Goal: Task Accomplishment & Management: Complete application form

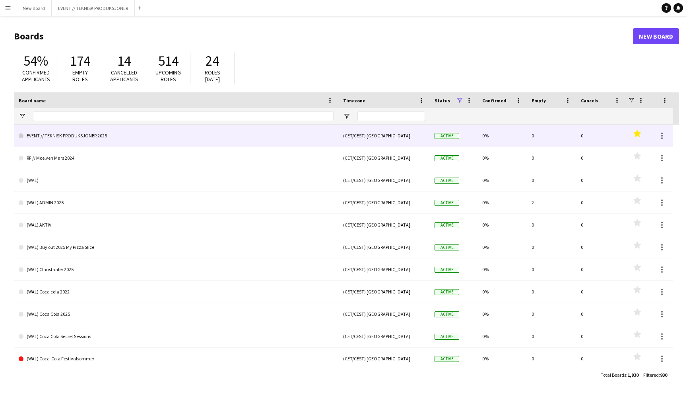
click at [247, 139] on link "EVENT // TEKNISK PRODUKSJONER 2025" at bounding box center [176, 136] width 315 height 22
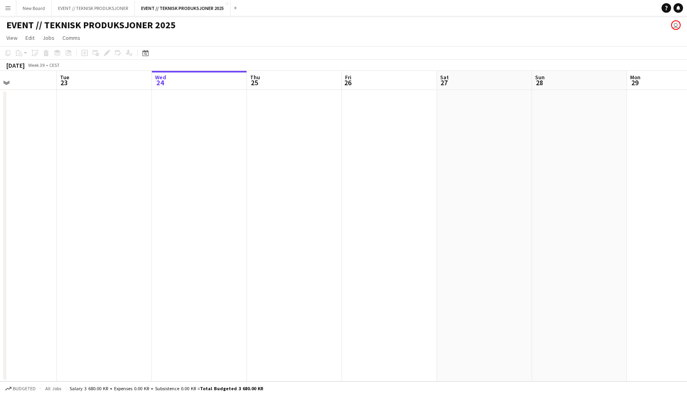
scroll to position [0, 228]
click at [118, 118] on app-date-cell at bounding box center [104, 235] width 95 height 291
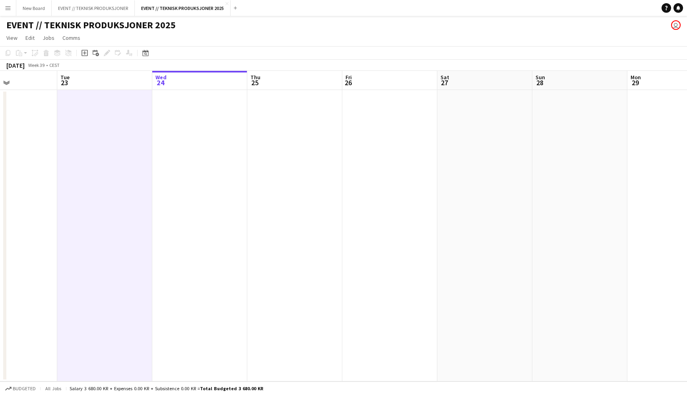
click at [175, 117] on app-date-cell at bounding box center [199, 235] width 95 height 291
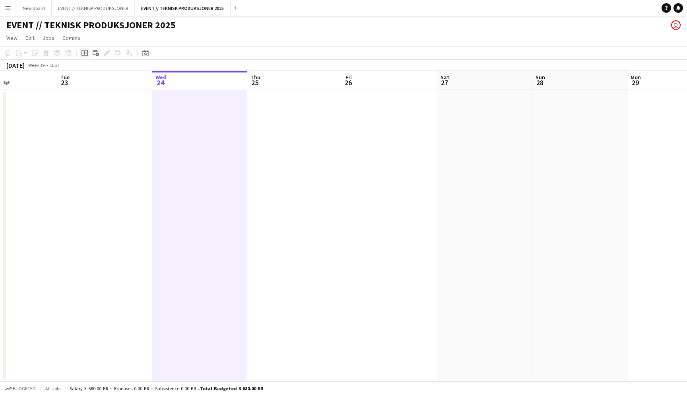
click at [86, 54] on icon "Add job" at bounding box center [85, 53] width 6 height 6
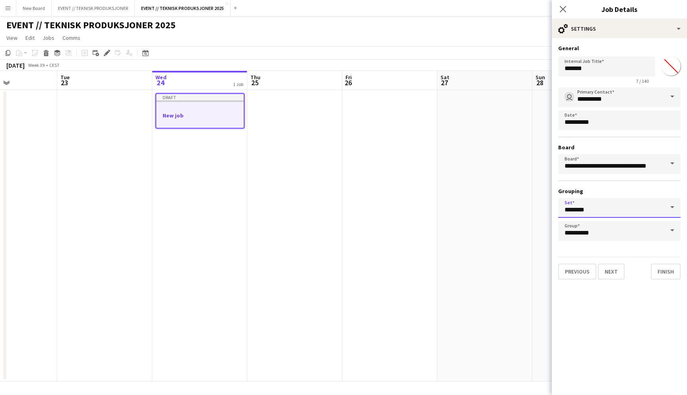
click at [599, 202] on input "********" at bounding box center [619, 208] width 123 height 20
click at [593, 233] on span "-no set-" at bounding box center [620, 230] width 110 height 8
type input "********"
click at [616, 270] on button "Next" at bounding box center [611, 271] width 27 height 16
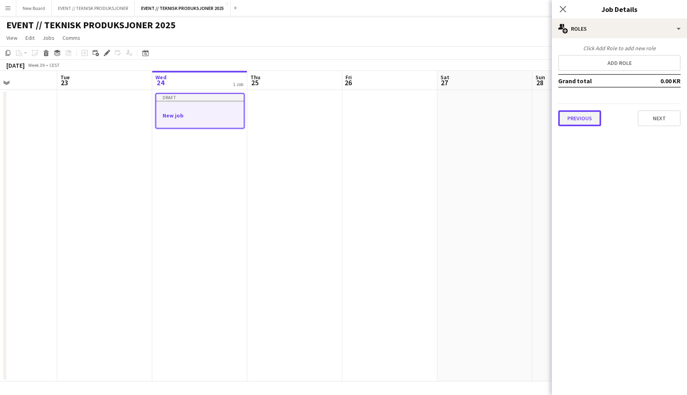
click at [587, 123] on button "Previous" at bounding box center [579, 118] width 43 height 16
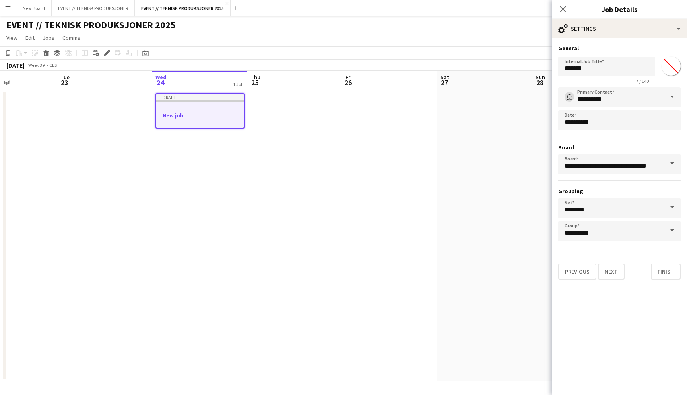
click at [592, 69] on input "*******" at bounding box center [606, 66] width 97 height 20
type input "**********"
click at [608, 269] on button "Next" at bounding box center [611, 271] width 27 height 16
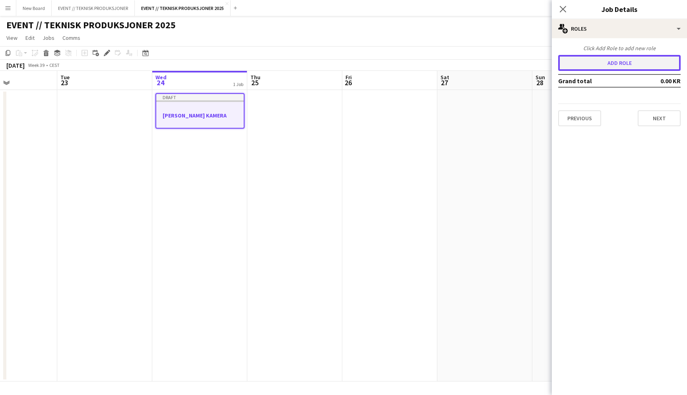
click at [613, 59] on button "Add role" at bounding box center [619, 63] width 123 height 16
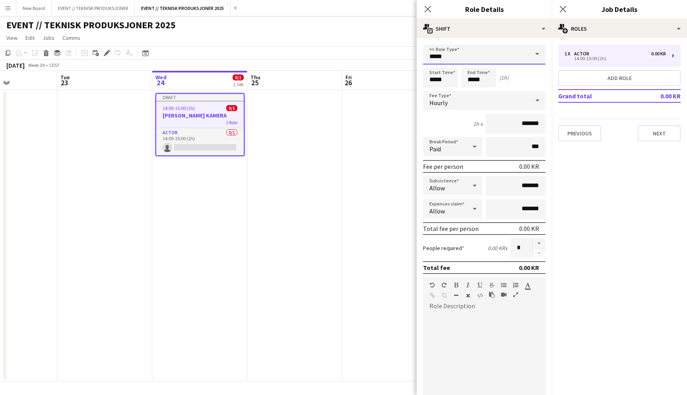
click at [479, 56] on input "*****" at bounding box center [484, 55] width 123 height 20
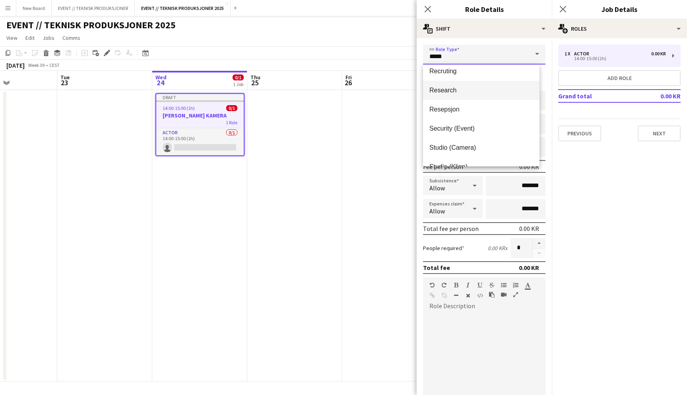
scroll to position [661, 0]
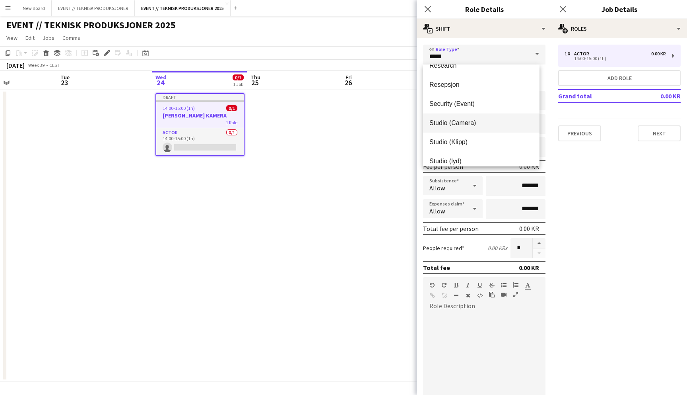
click at [474, 125] on span "Studio (Camera)" at bounding box center [482, 123] width 104 height 8
type input "**********"
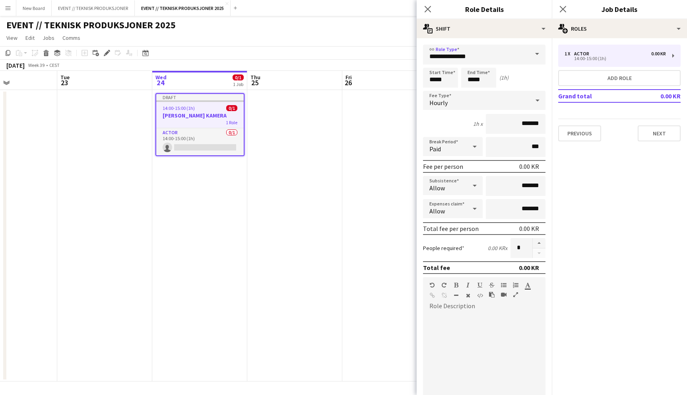
click at [485, 95] on div "Hourly" at bounding box center [476, 100] width 107 height 19
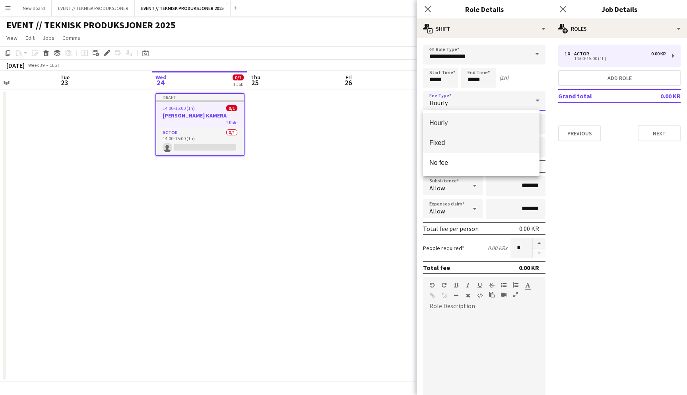
click at [472, 152] on mat-option "Fixed" at bounding box center [481, 143] width 117 height 20
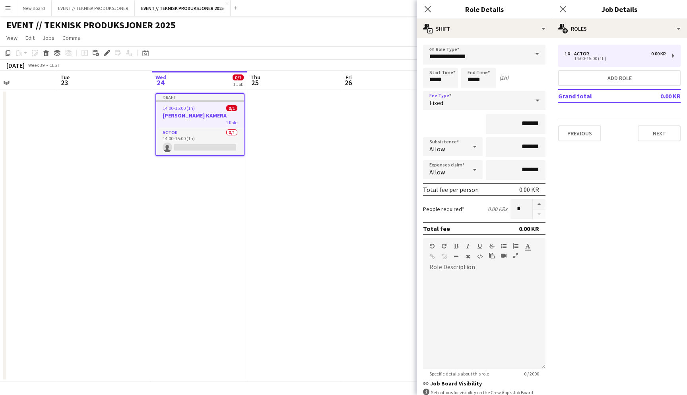
scroll to position [64, 0]
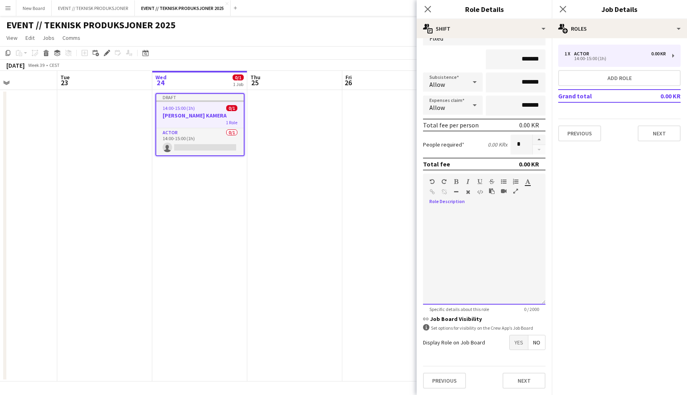
click at [492, 218] on div at bounding box center [484, 256] width 123 height 95
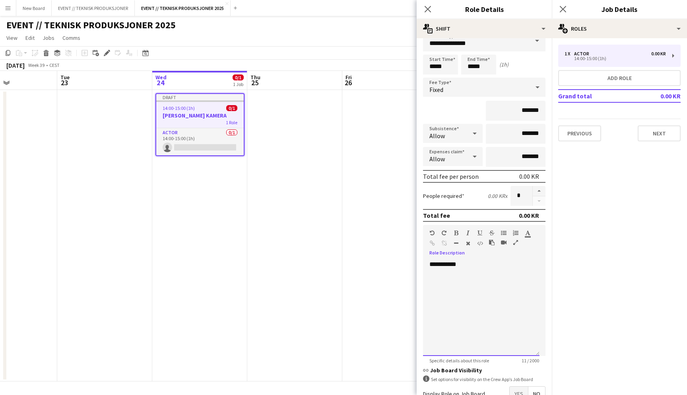
scroll to position [12, 0]
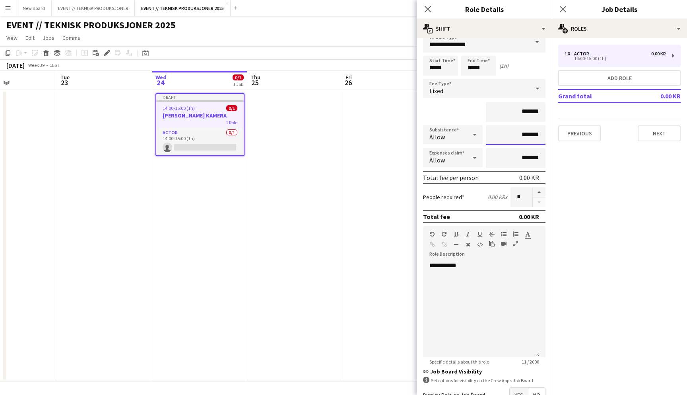
click at [516, 135] on input "*******" at bounding box center [516, 135] width 60 height 20
click at [516, 155] on input "*******" at bounding box center [516, 158] width 60 height 20
click at [512, 111] on input "*******" at bounding box center [516, 112] width 60 height 20
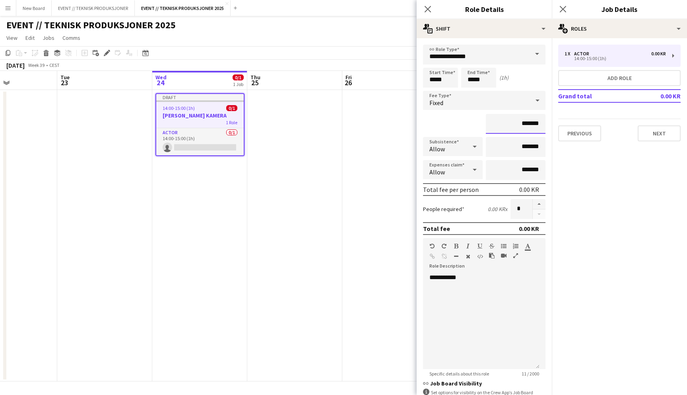
click at [516, 125] on input "*******" at bounding box center [516, 124] width 60 height 20
click at [515, 125] on input "*****" at bounding box center [516, 124] width 60 height 20
type input "*********"
click at [568, 270] on mat-expansion-panel "pencil3 General details 1 x Actor 0.00 KR 14:00-15:00 (1h) Add role Grand total…" at bounding box center [619, 216] width 135 height 356
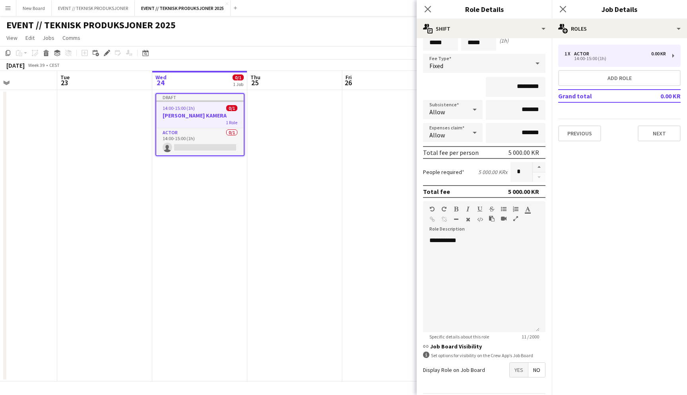
scroll to position [64, 0]
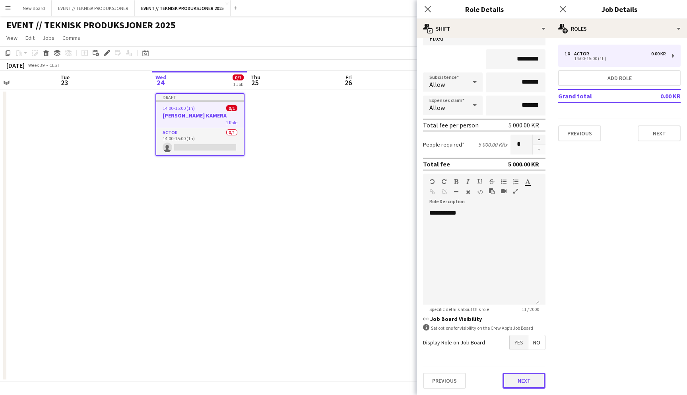
click at [517, 380] on button "Next" at bounding box center [524, 380] width 43 height 16
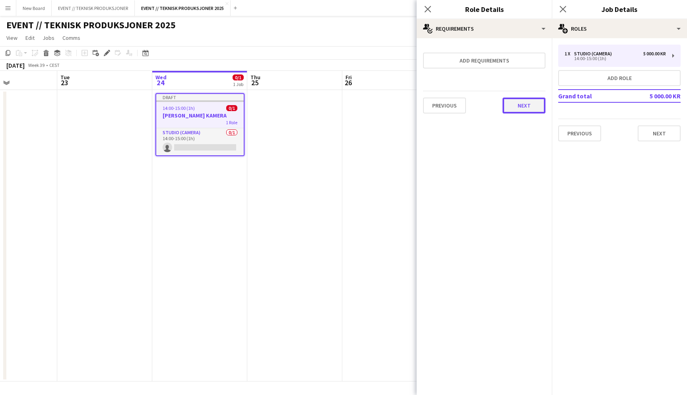
click at [516, 105] on button "Next" at bounding box center [524, 105] width 43 height 16
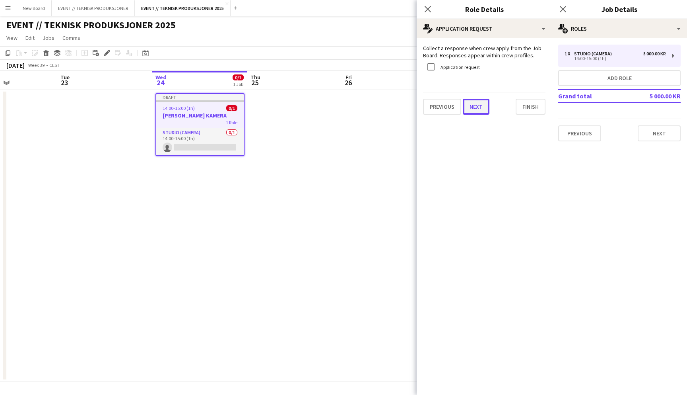
click at [473, 109] on button "Next" at bounding box center [476, 107] width 27 height 16
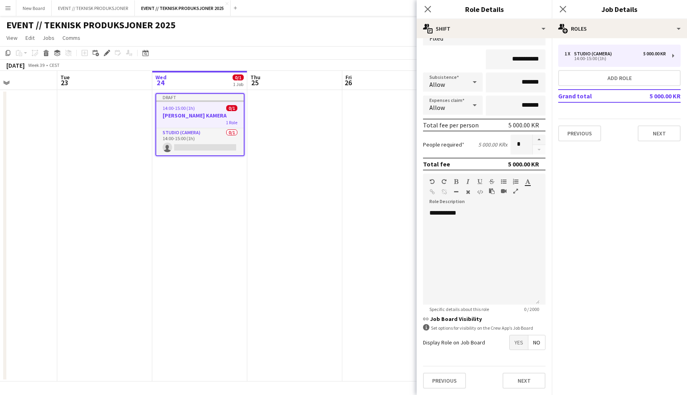
scroll to position [64, 0]
click at [518, 375] on button "Next" at bounding box center [524, 380] width 43 height 16
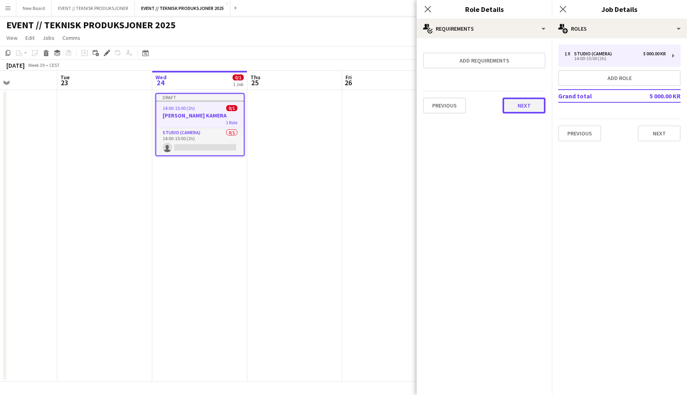
click at [528, 105] on button "Next" at bounding box center [524, 105] width 43 height 16
click at [527, 107] on button "Finish" at bounding box center [531, 107] width 30 height 16
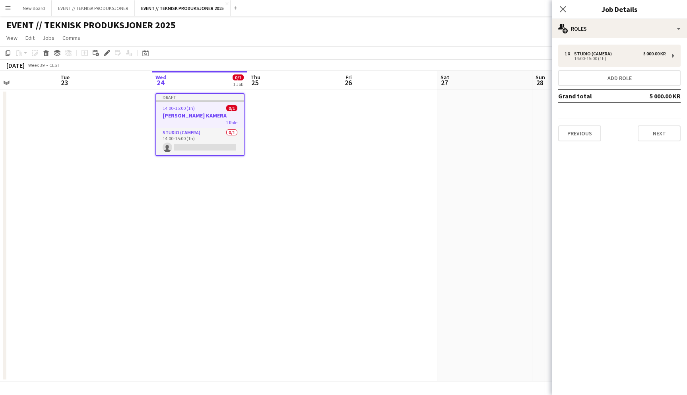
click at [663, 125] on div "Previous Next" at bounding box center [619, 130] width 123 height 23
click at [664, 129] on button "Next" at bounding box center [659, 133] width 43 height 16
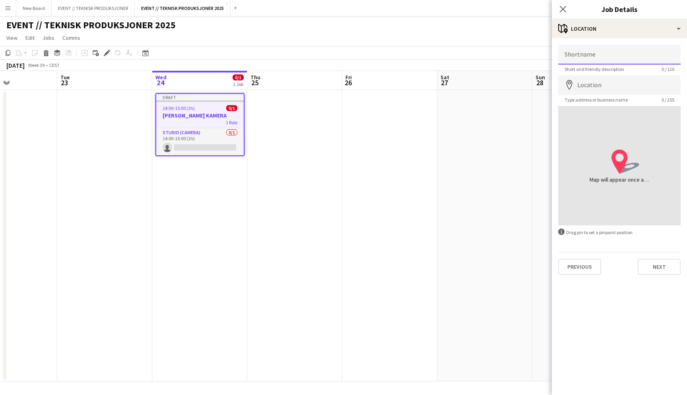
click at [611, 53] on input "Shortname" at bounding box center [619, 55] width 123 height 20
click at [589, 57] on input "Shortname" at bounding box center [619, 55] width 123 height 20
type input "****"
click at [623, 286] on mat-expansion-panel "map-marker Location Shortname **** Short and friendly description 5 / 120 Locat…" at bounding box center [619, 216] width 135 height 356
click at [653, 262] on button "Next" at bounding box center [659, 267] width 43 height 16
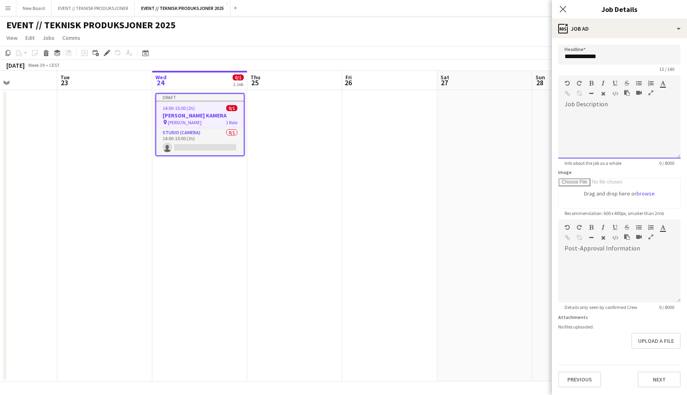
click at [622, 101] on div "default Heading 1 Heading 2 Heading 3 Heading 4 Heading 5 Heading 6 Heading 7 P…" at bounding box center [619, 90] width 123 height 30
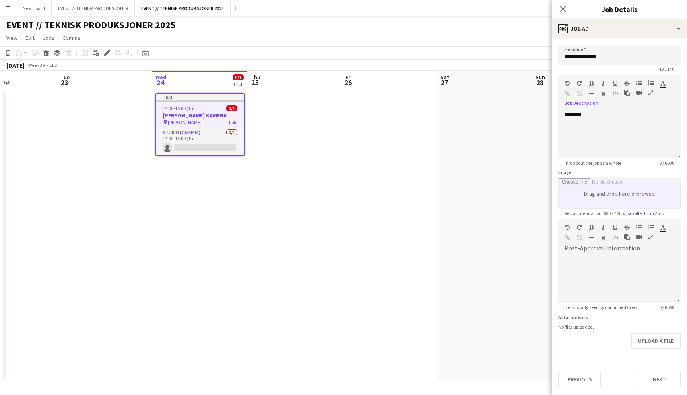
click at [623, 197] on input "Image" at bounding box center [620, 193] width 122 height 30
type input "**********"
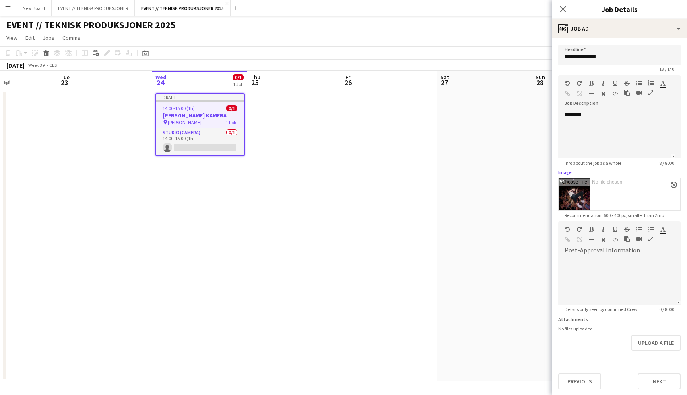
scroll to position [0, 0]
click at [638, 379] on button "Next" at bounding box center [659, 381] width 43 height 16
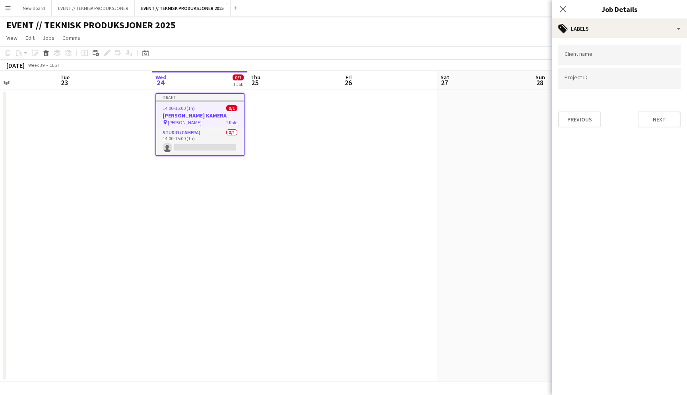
scroll to position [0, 0]
click at [599, 58] on input "Type to search client labels..." at bounding box center [620, 57] width 110 height 7
type input "**********"
click at [603, 80] on div "[PERSON_NAME] norge" at bounding box center [619, 79] width 123 height 19
click at [601, 78] on input "Type to search project ID labels..." at bounding box center [620, 78] width 110 height 7
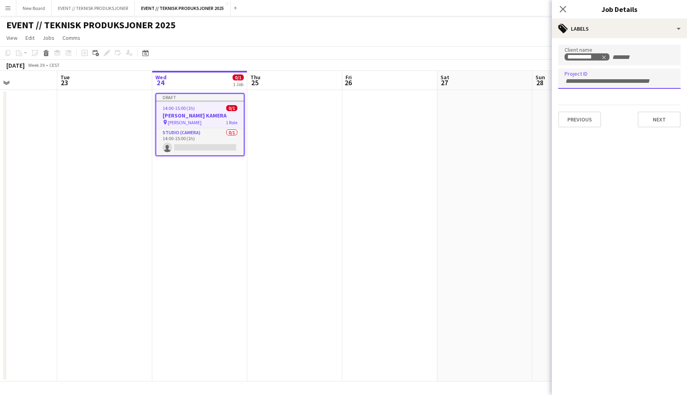
click at [582, 81] on input "Type to search project ID labels..." at bounding box center [620, 81] width 110 height 7
type input "******"
click at [600, 98] on div "251106" at bounding box center [619, 102] width 123 height 19
click at [624, 164] on mat-expansion-panel "**********" at bounding box center [619, 216] width 135 height 356
click at [666, 122] on button "Next" at bounding box center [659, 119] width 43 height 16
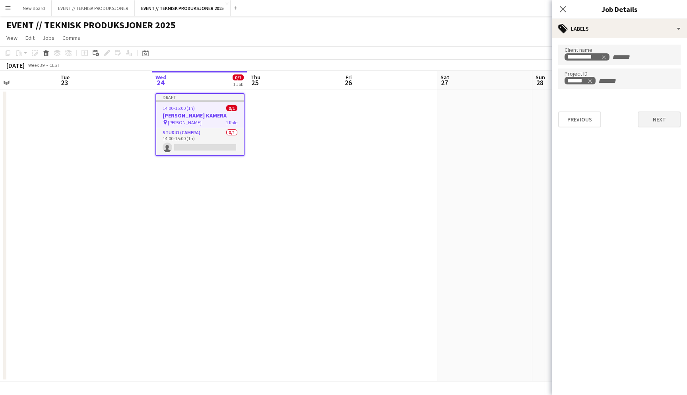
type input "*******"
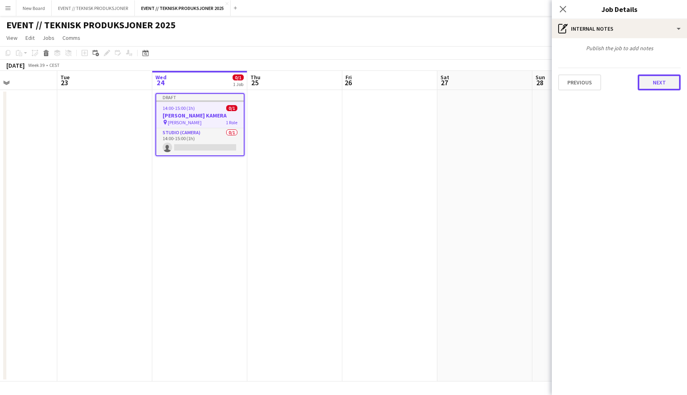
click at [656, 82] on button "Next" at bounding box center [659, 82] width 43 height 16
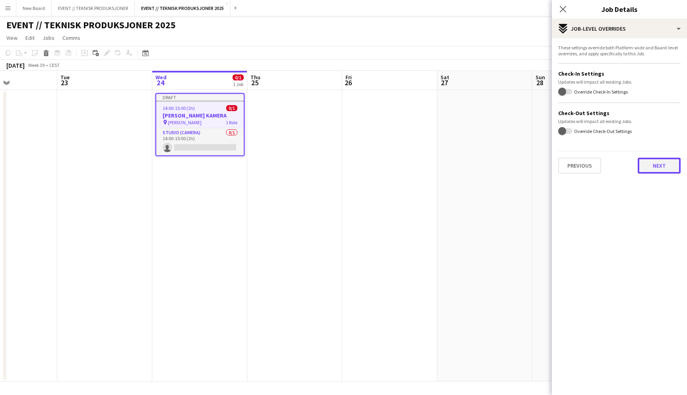
click at [654, 169] on button "Next" at bounding box center [659, 166] width 43 height 16
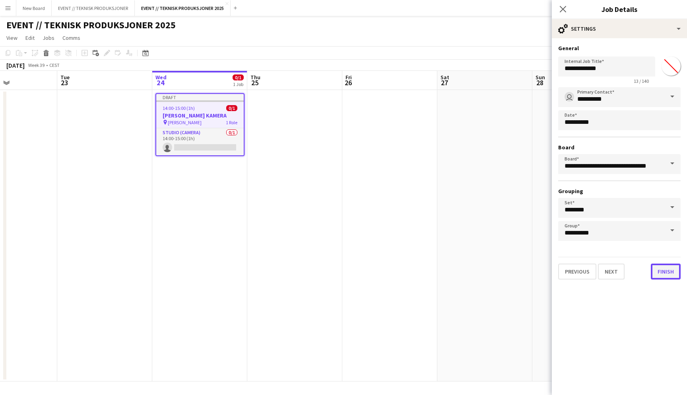
click at [670, 272] on button "Finish" at bounding box center [666, 271] width 30 height 16
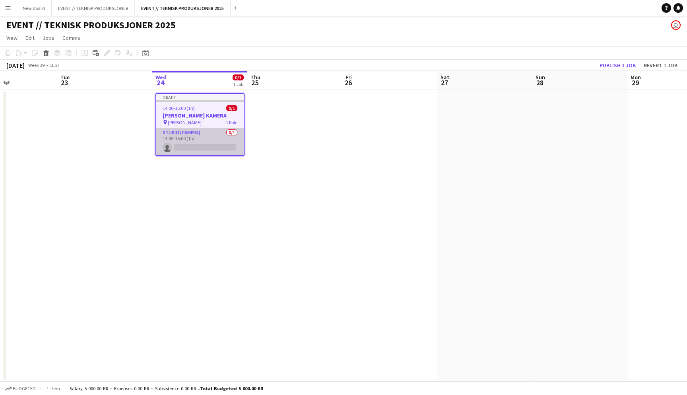
click at [193, 148] on app-card-role "Studio (Camera) 0/1 14:00-15:00 (1h) single-neutral-actions" at bounding box center [200, 141] width 88 height 27
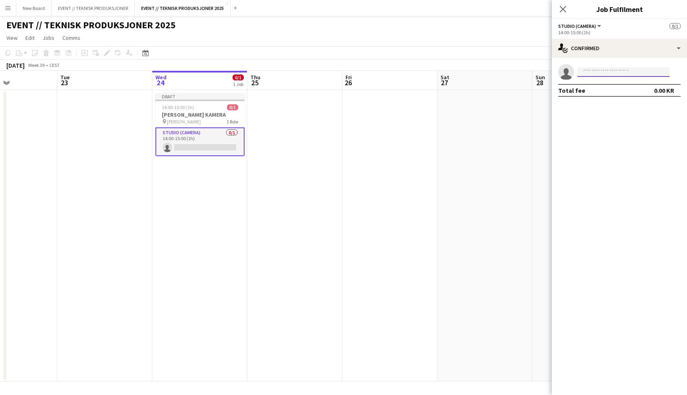
click at [596, 71] on input at bounding box center [624, 72] width 92 height 10
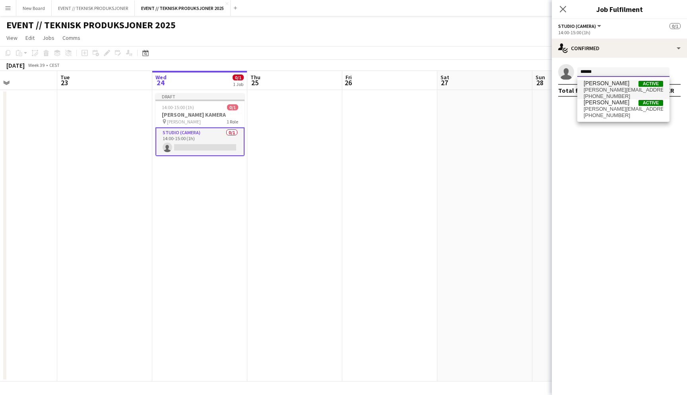
type input "******"
click at [616, 85] on span "[PERSON_NAME]" at bounding box center [607, 83] width 46 height 7
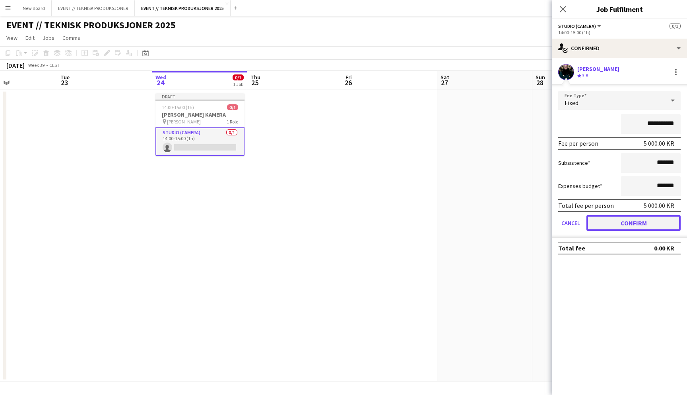
click at [615, 227] on button "Confirm" at bounding box center [634, 223] width 94 height 16
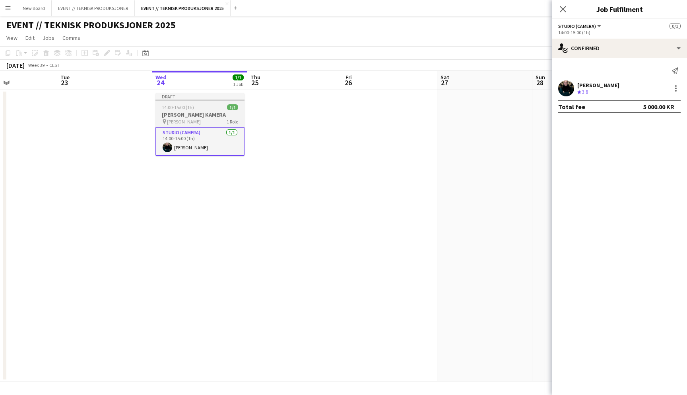
click at [208, 122] on div "pin [PERSON_NAME] 1 Role" at bounding box center [200, 121] width 89 height 6
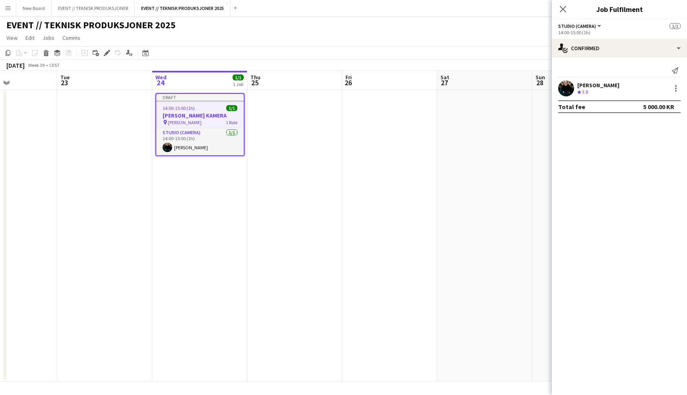
click at [212, 113] on h3 "[PERSON_NAME] KAMERA" at bounding box center [200, 115] width 88 height 7
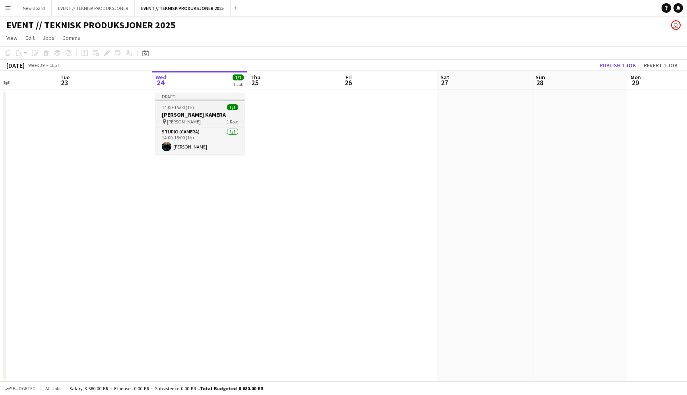
click at [167, 119] on span "[PERSON_NAME]" at bounding box center [184, 122] width 34 height 6
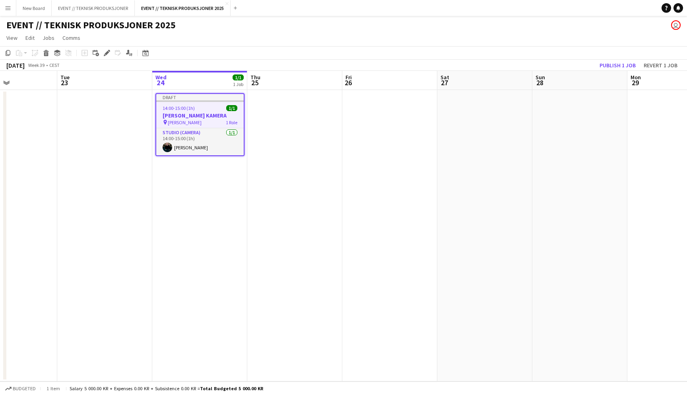
scroll to position [0, 228]
click at [180, 117] on h3 "[PERSON_NAME] KAMERA" at bounding box center [201, 115] width 88 height 7
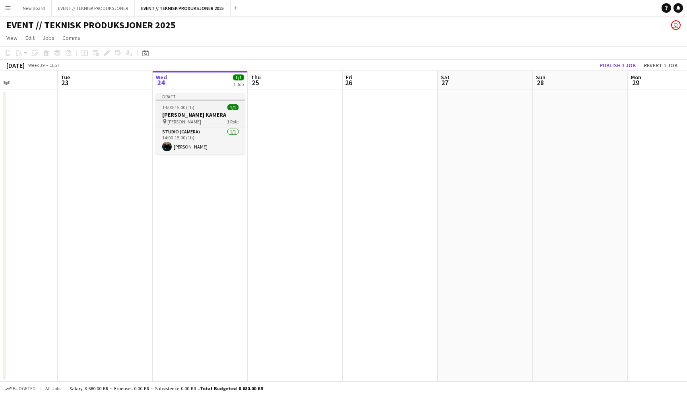
click at [192, 115] on h3 "[PERSON_NAME] KAMERA" at bounding box center [200, 114] width 89 height 7
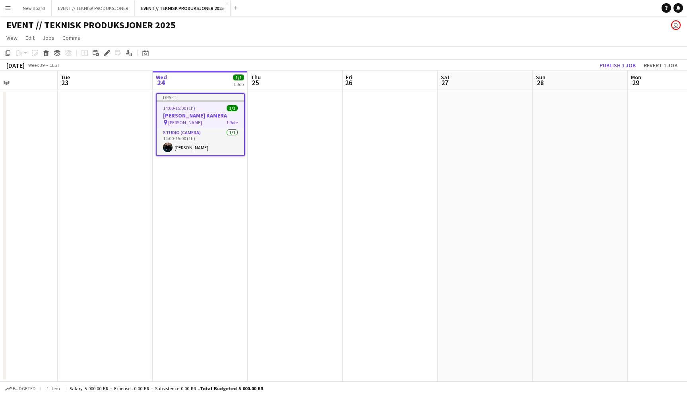
click at [192, 115] on h3 "[PERSON_NAME] KAMERA" at bounding box center [201, 115] width 88 height 7
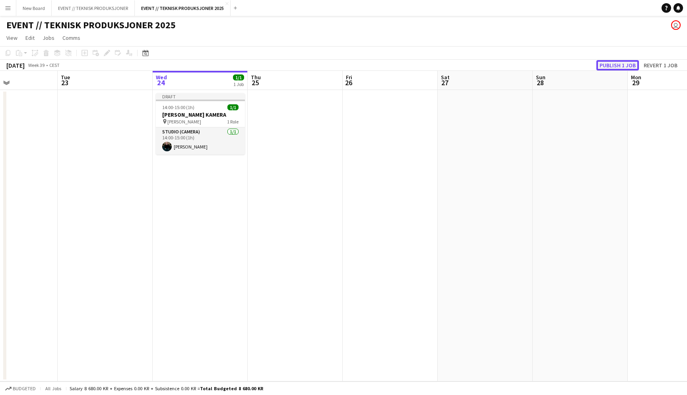
click at [622, 66] on button "Publish 1 job" at bounding box center [618, 65] width 43 height 10
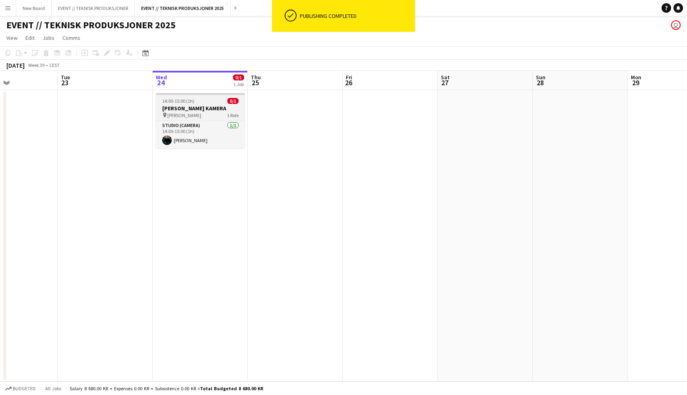
click at [237, 106] on h3 "[PERSON_NAME] KAMERA" at bounding box center [200, 108] width 89 height 7
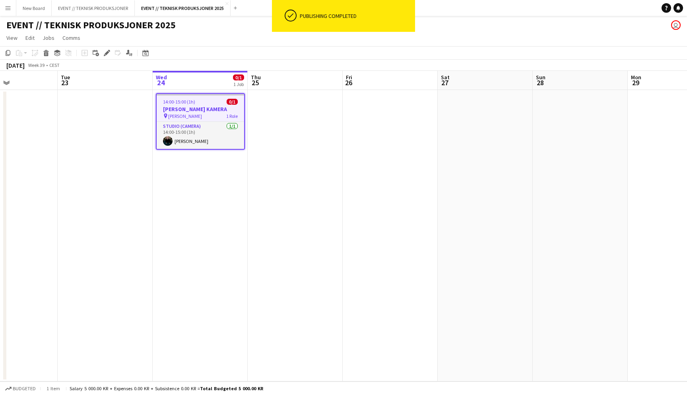
click at [234, 101] on span "0/1" at bounding box center [232, 102] width 11 height 6
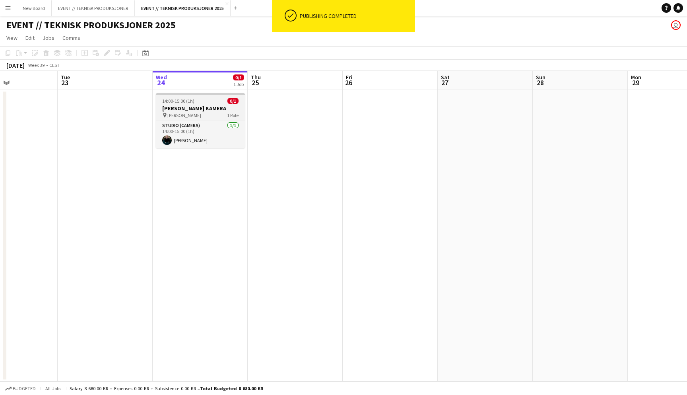
click at [234, 101] on span "0/1" at bounding box center [233, 101] width 11 height 6
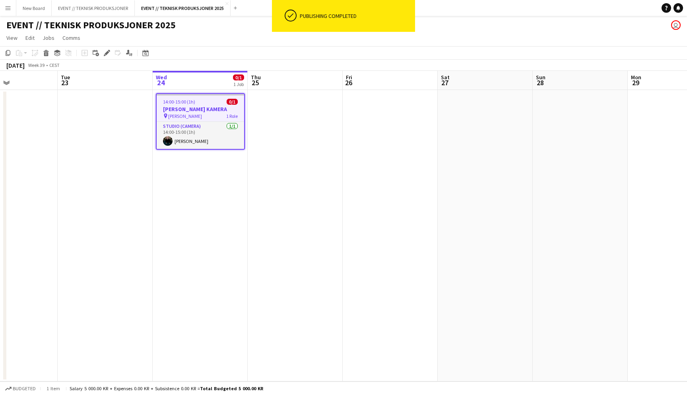
click at [185, 105] on app-job-card "14:00-15:00 (1h) 0/1 [PERSON_NAME] KAMERA pin [PERSON_NAME] 1 Role Studio (Came…" at bounding box center [200, 121] width 89 height 56
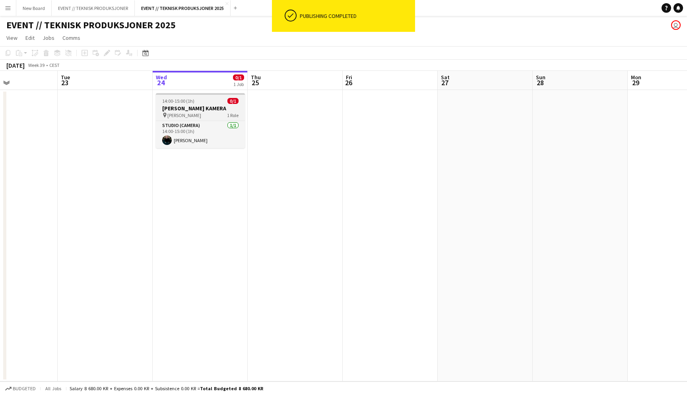
click at [185, 105] on h3 "[PERSON_NAME] KAMERA" at bounding box center [200, 108] width 89 height 7
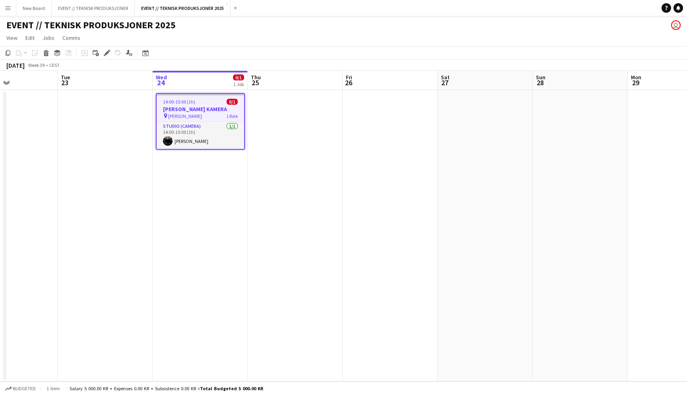
click at [185, 105] on app-job-card "14:00-15:00 (1h) 0/1 [PERSON_NAME] KAMERA pin [PERSON_NAME] 1 Role Studio (Came…" at bounding box center [200, 121] width 89 height 56
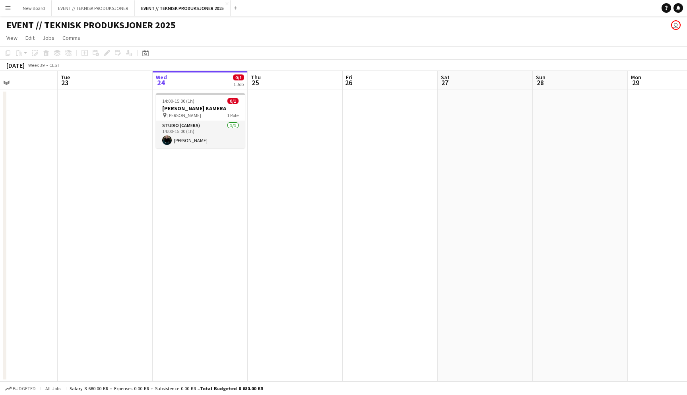
click at [186, 162] on app-date-cell "14:00-15:00 (1h) 0/1 [PERSON_NAME] KAMERA pin [PERSON_NAME] 1 Role Studio (Came…" at bounding box center [200, 235] width 95 height 291
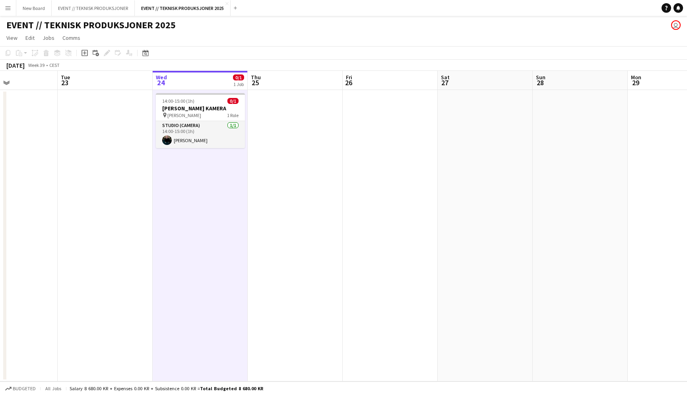
click at [211, 112] on div "pin [PERSON_NAME] 1 Role" at bounding box center [200, 115] width 89 height 6
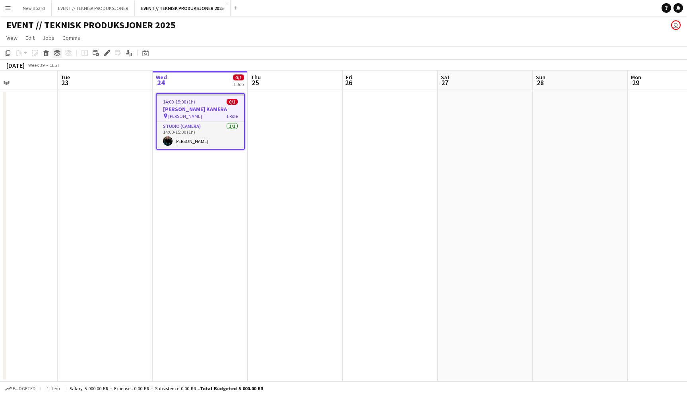
click at [60, 54] on icon at bounding box center [57, 55] width 6 height 2
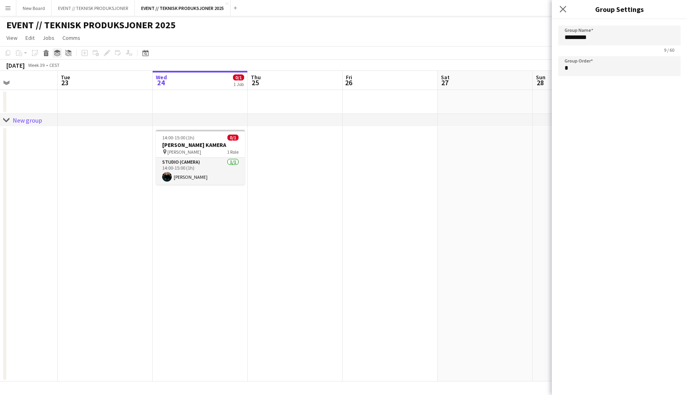
click at [60, 54] on icon at bounding box center [57, 55] width 6 height 2
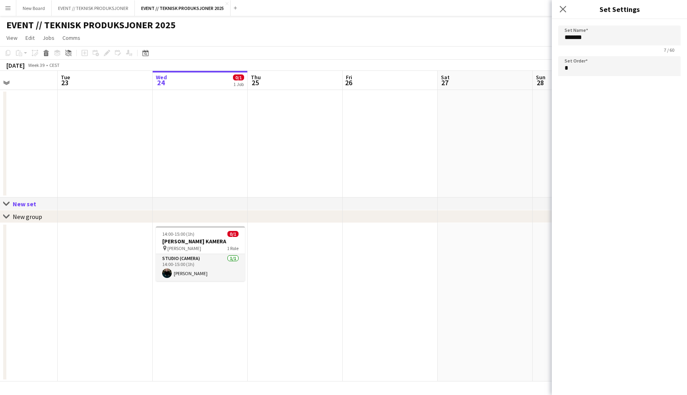
click at [569, 7] on div "Close pop-in" at bounding box center [563, 9] width 22 height 18
click at [565, 9] on icon "Close pop-in" at bounding box center [563, 9] width 8 height 8
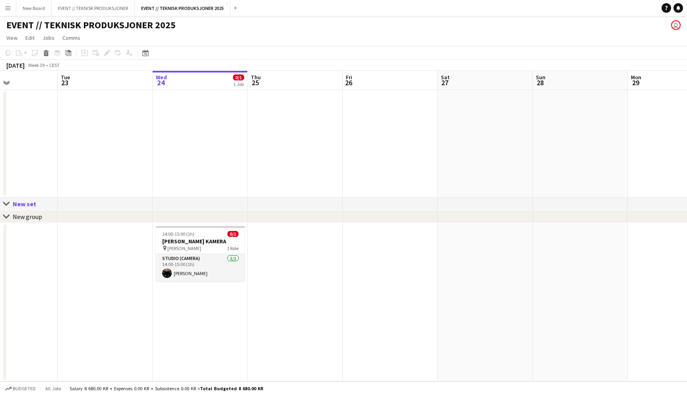
click at [22, 201] on div "New set" at bounding box center [28, 204] width 30 height 8
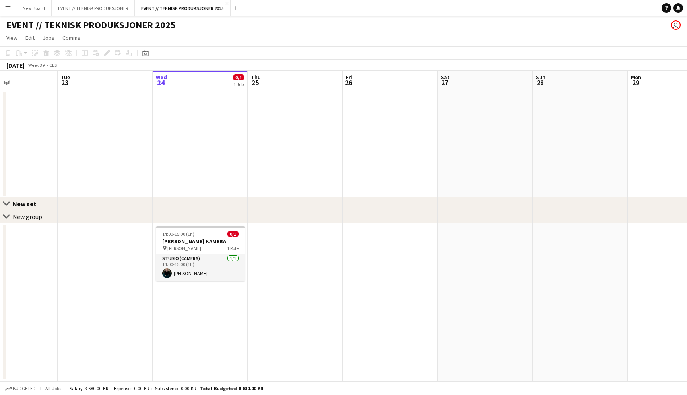
click at [22, 201] on div "New set" at bounding box center [28, 204] width 30 height 8
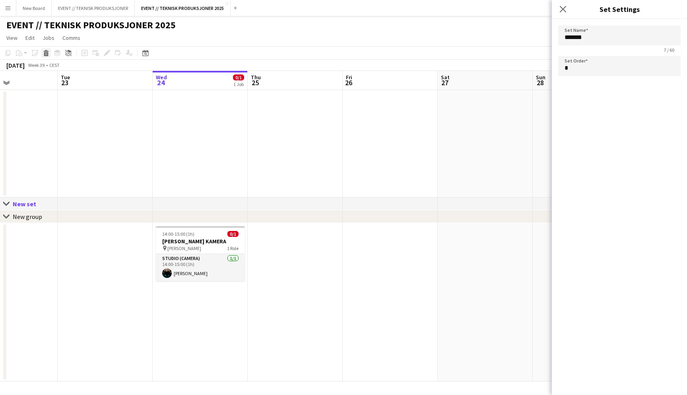
click at [46, 55] on icon at bounding box center [46, 54] width 4 height 4
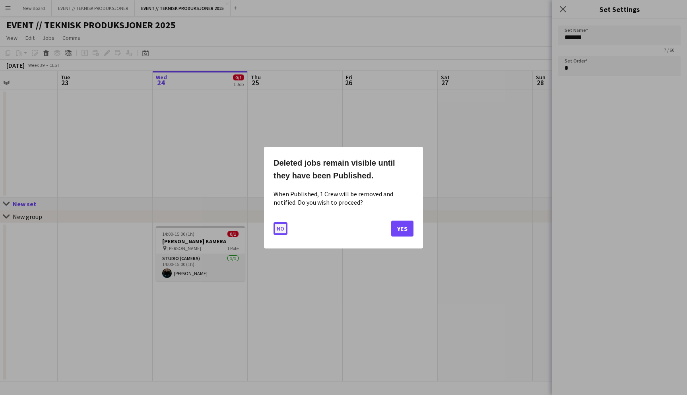
click at [281, 233] on button "No" at bounding box center [281, 228] width 14 height 13
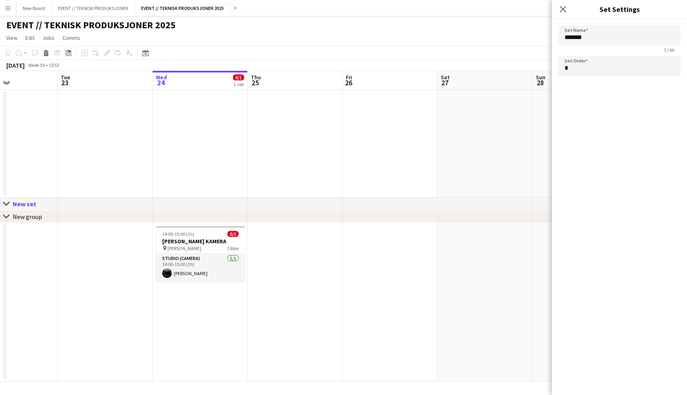
click at [171, 216] on div "chevron-right New group" at bounding box center [343, 216] width 687 height 13
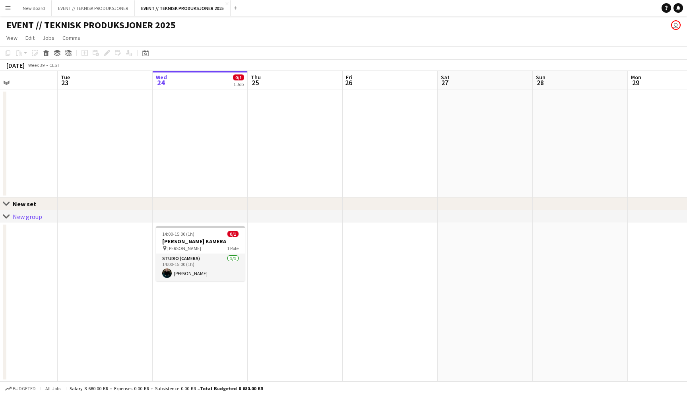
click at [132, 202] on div "Close set New set" at bounding box center [343, 203] width 687 height 13
click at [68, 51] on icon at bounding box center [69, 51] width 4 height 3
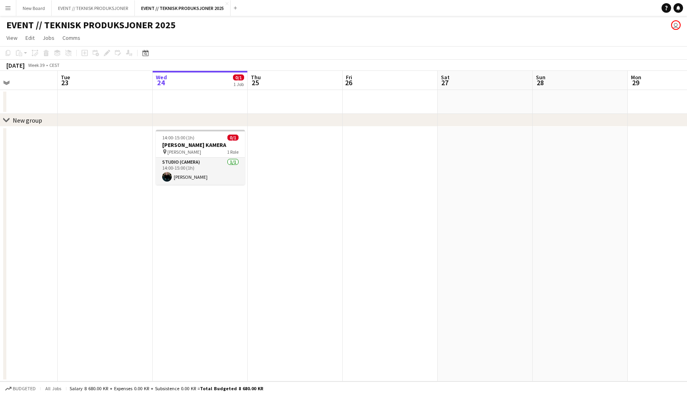
click at [243, 115] on div "chevron-right New group" at bounding box center [343, 120] width 687 height 13
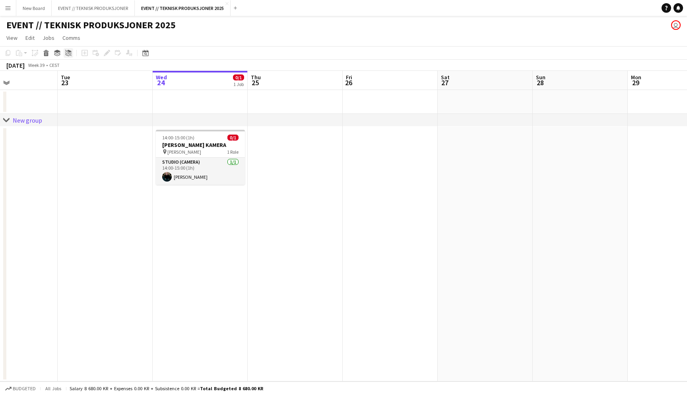
click at [70, 54] on icon at bounding box center [68, 53] width 6 height 6
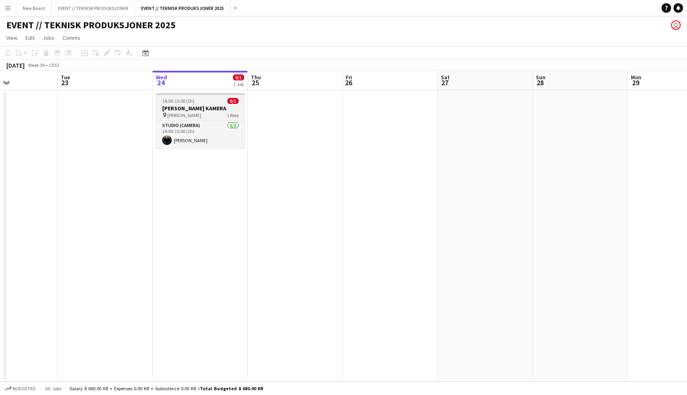
click at [237, 102] on span "0/1" at bounding box center [233, 101] width 11 height 6
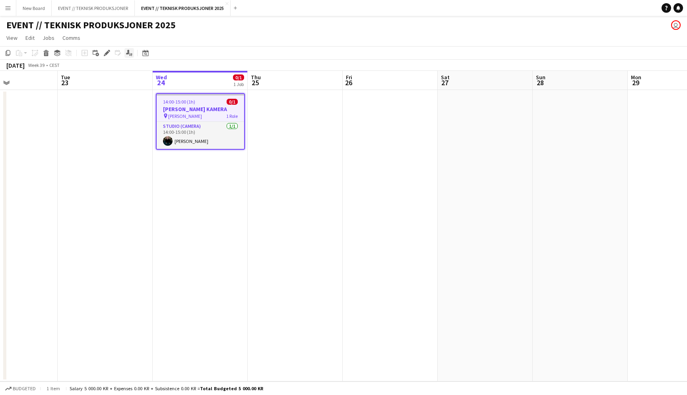
click at [131, 53] on icon at bounding box center [132, 54] width 2 height 3
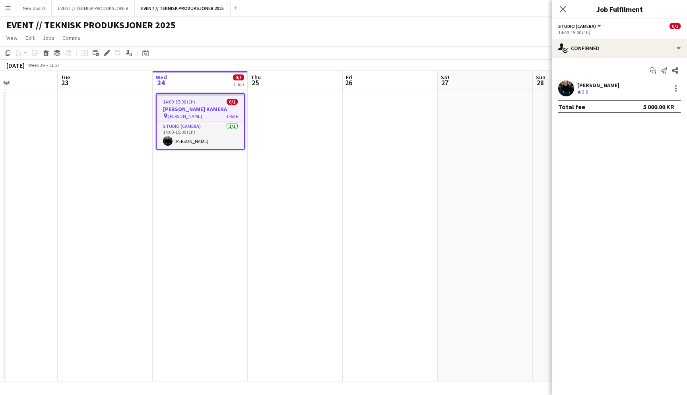
click at [621, 28] on div "Studio (Camera) All roles Studio (Camera) 0/1" at bounding box center [619, 25] width 123 height 7
click at [594, 20] on app-options-switcher "Studio (Camera) All roles Studio (Camera) 0/1 14:00-15:00 (1h)" at bounding box center [619, 28] width 135 height 19
click at [597, 22] on div "Studio (Camera) All roles Studio (Camera)" at bounding box center [580, 25] width 44 height 7
click at [597, 27] on button "Studio (Camera)" at bounding box center [580, 26] width 44 height 6
click at [590, 41] on li "All roles" at bounding box center [585, 39] width 40 height 7
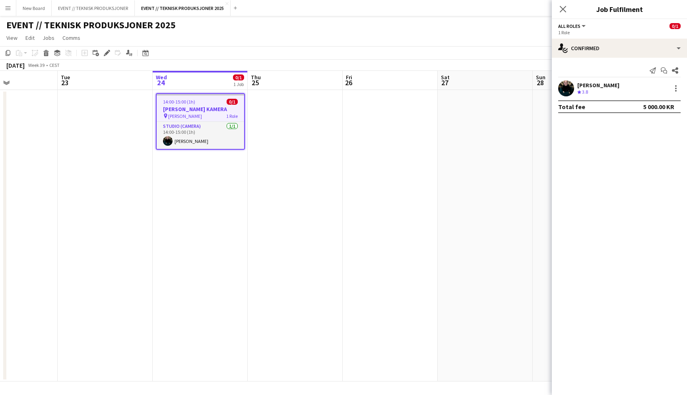
click at [636, 85] on div "[PERSON_NAME] Crew rating 3.8" at bounding box center [619, 88] width 135 height 16
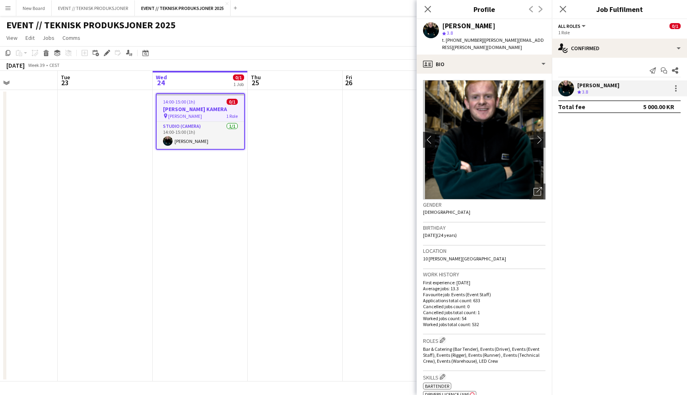
click at [636, 85] on div "[PERSON_NAME] Crew rating 3.8" at bounding box center [619, 88] width 135 height 16
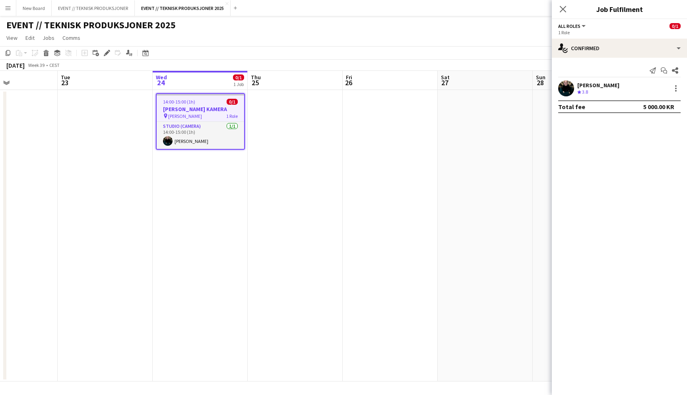
click at [625, 58] on div "Send notification Start chat Share [PERSON_NAME] Crew rating 3.8 Total fee 5 00…" at bounding box center [619, 89] width 135 height 62
click at [630, 51] on div "single-neutral-actions-check-2 Confirmed" at bounding box center [619, 48] width 135 height 19
click at [629, 69] on span "Confirmed" at bounding box center [638, 65] width 25 height 7
click at [619, 47] on div "single-neutral-actions-check-2 Confirmed" at bounding box center [619, 48] width 135 height 19
click at [612, 38] on app-options-switcher "All roles All roles Studio (Camera) 0/1 1 Role" at bounding box center [619, 28] width 135 height 19
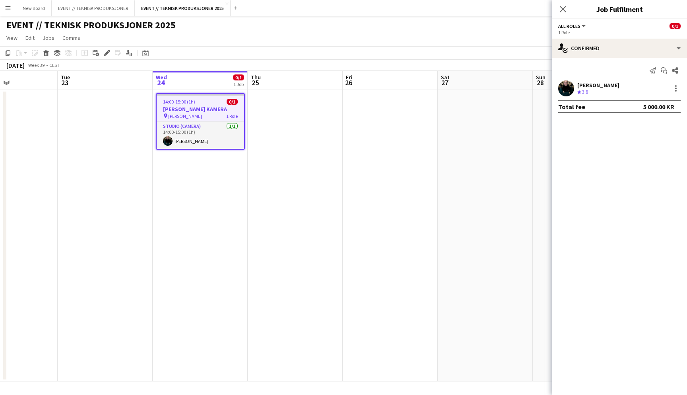
click at [599, 32] on div "1 Role" at bounding box center [619, 32] width 123 height 6
click at [573, 31] on div "1 Role" at bounding box center [619, 32] width 123 height 6
click at [578, 28] on span "All roles" at bounding box center [569, 26] width 22 height 6
click at [236, 105] on app-job-card "14:00-15:00 (1h) 0/1 [PERSON_NAME] KAMERA pin [PERSON_NAME] 1 Role Studio (Came…" at bounding box center [200, 121] width 89 height 56
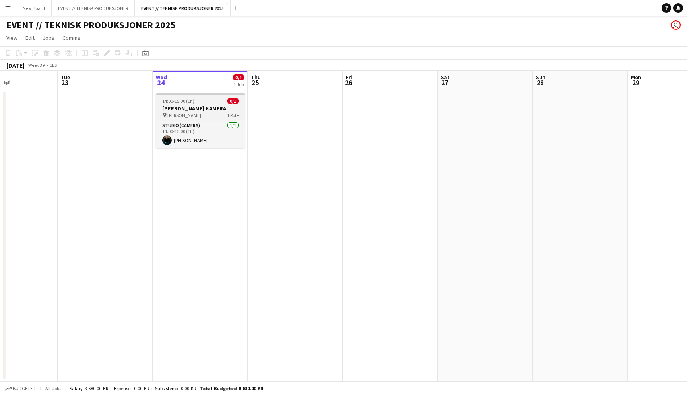
click at [236, 105] on h3 "[PERSON_NAME] KAMERA" at bounding box center [200, 108] width 89 height 7
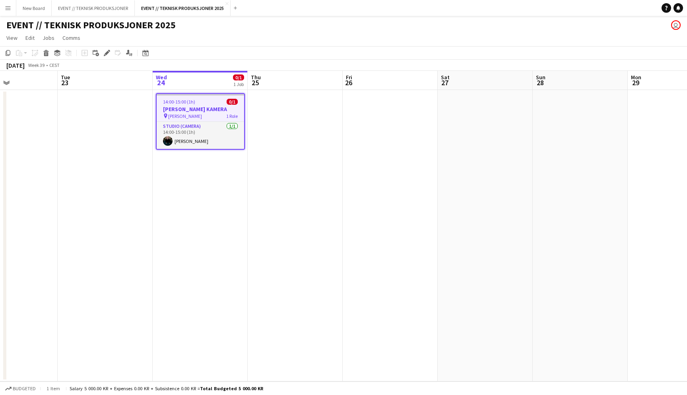
click at [207, 114] on div "pin [PERSON_NAME] 1 Role" at bounding box center [201, 116] width 88 height 6
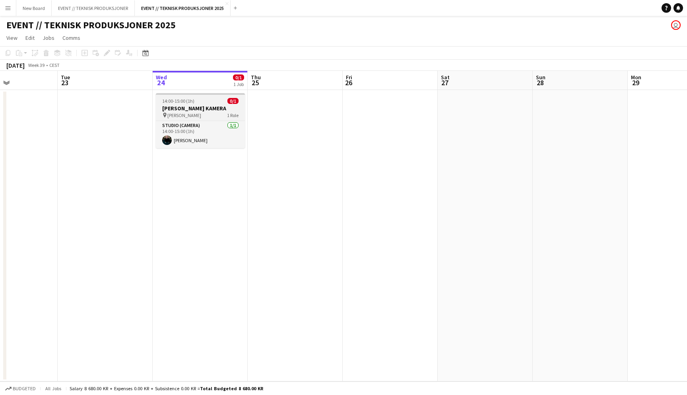
click at [207, 114] on div "pin [PERSON_NAME] 1 Role" at bounding box center [200, 115] width 89 height 6
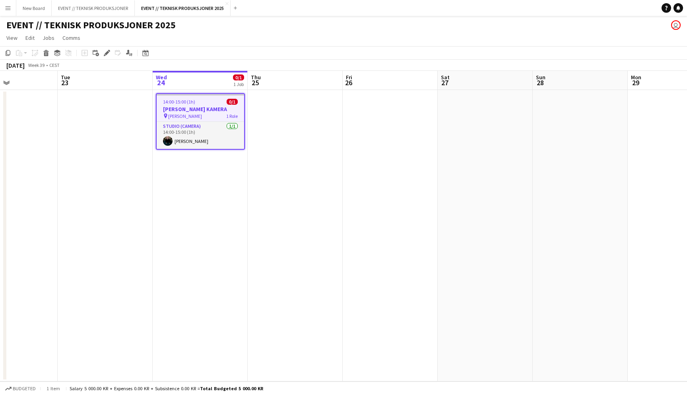
click at [206, 113] on div "pin [PERSON_NAME] 1 Role" at bounding box center [201, 116] width 88 height 6
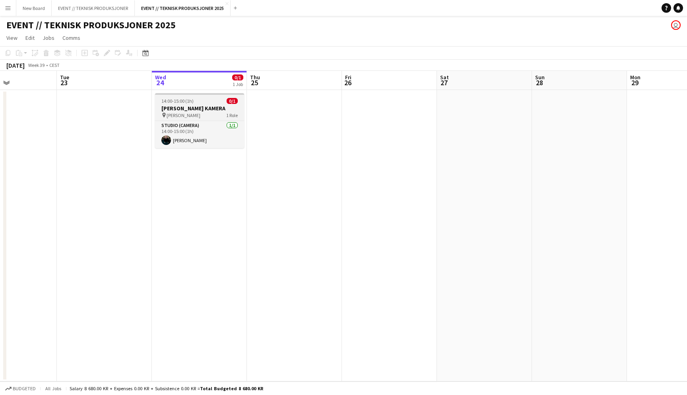
click at [206, 113] on div "pin [PERSON_NAME] 1 Role" at bounding box center [199, 115] width 89 height 6
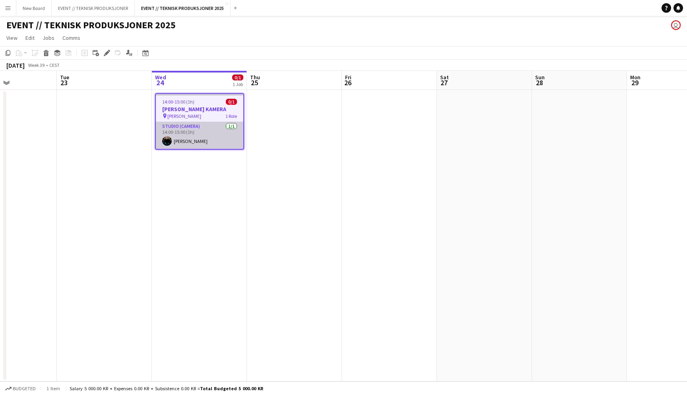
click at [193, 132] on app-card-role "Studio (Camera) [DATE] 14:00-15:00 (1h) [PERSON_NAME]" at bounding box center [200, 135] width 88 height 27
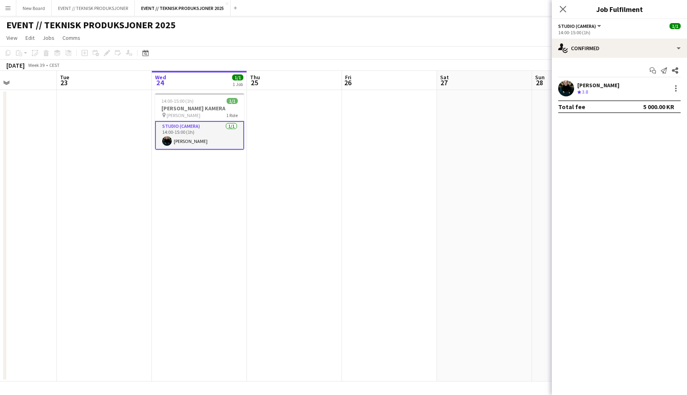
click at [193, 132] on app-card-role "Studio (Camera) [DATE] 14:00-15:00 (1h) [PERSON_NAME]" at bounding box center [199, 135] width 89 height 29
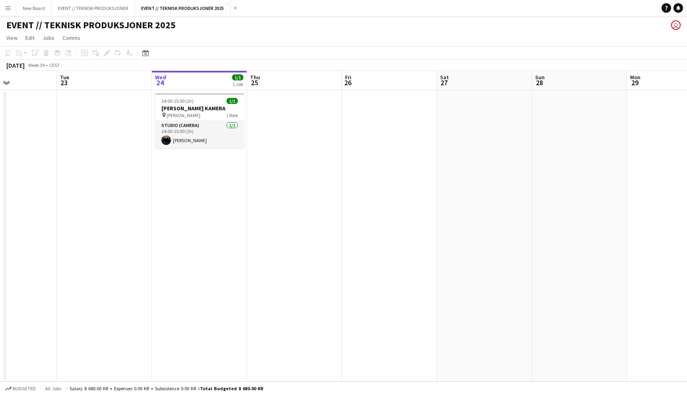
click at [193, 172] on app-date-cell "14:00-15:00 (1h) 1/1 [PERSON_NAME] KAMERA pin [PERSON_NAME] 1 Role Studio (Came…" at bounding box center [199, 235] width 95 height 291
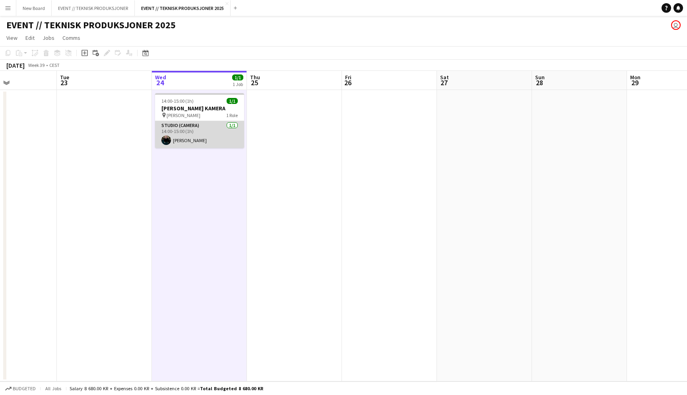
click at [206, 144] on app-card-role "Studio (Camera) [DATE] 14:00-15:00 (1h) [PERSON_NAME]" at bounding box center [199, 134] width 89 height 27
